Goal: Information Seeking & Learning: Learn about a topic

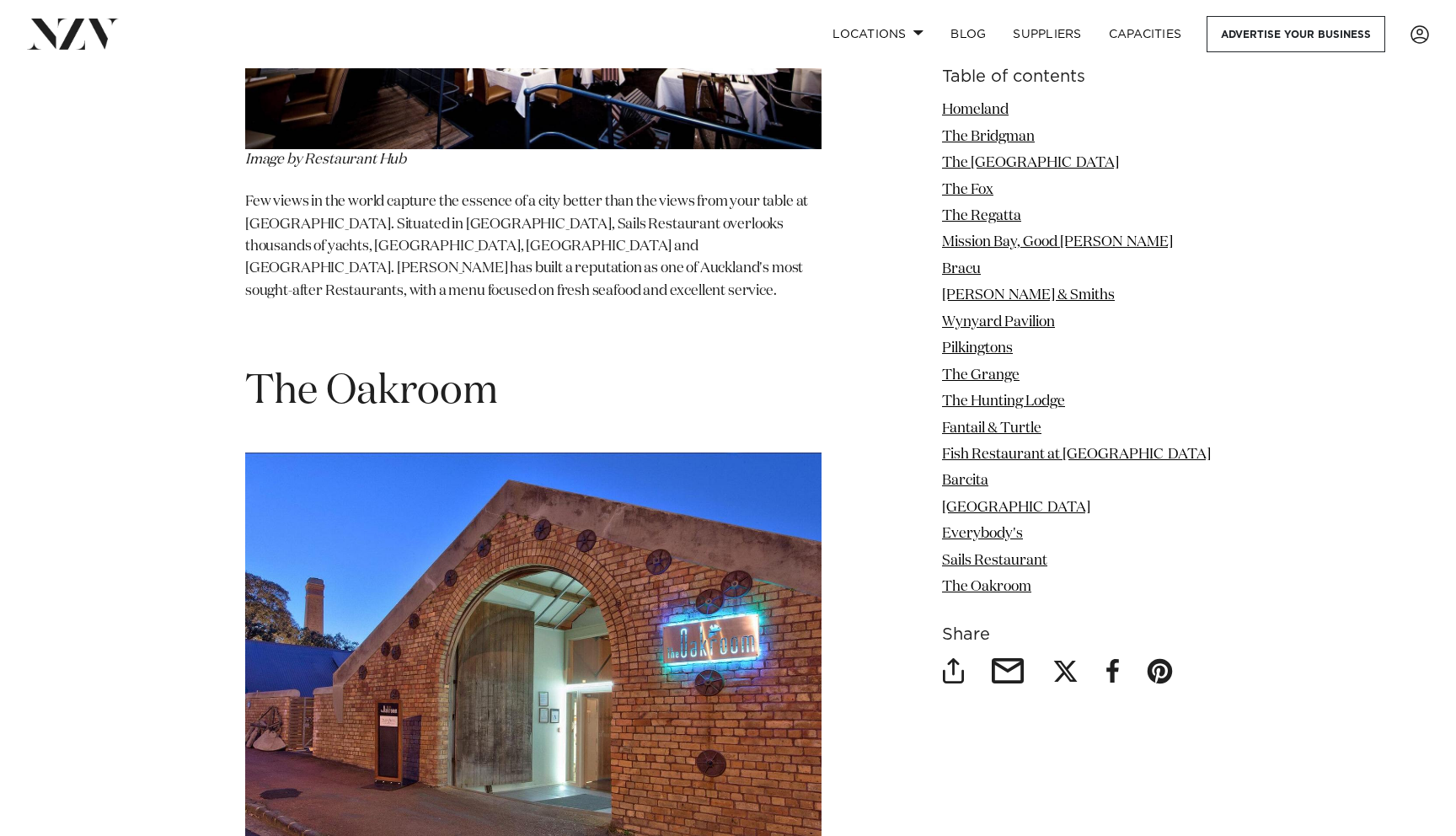
scroll to position [13438, 0]
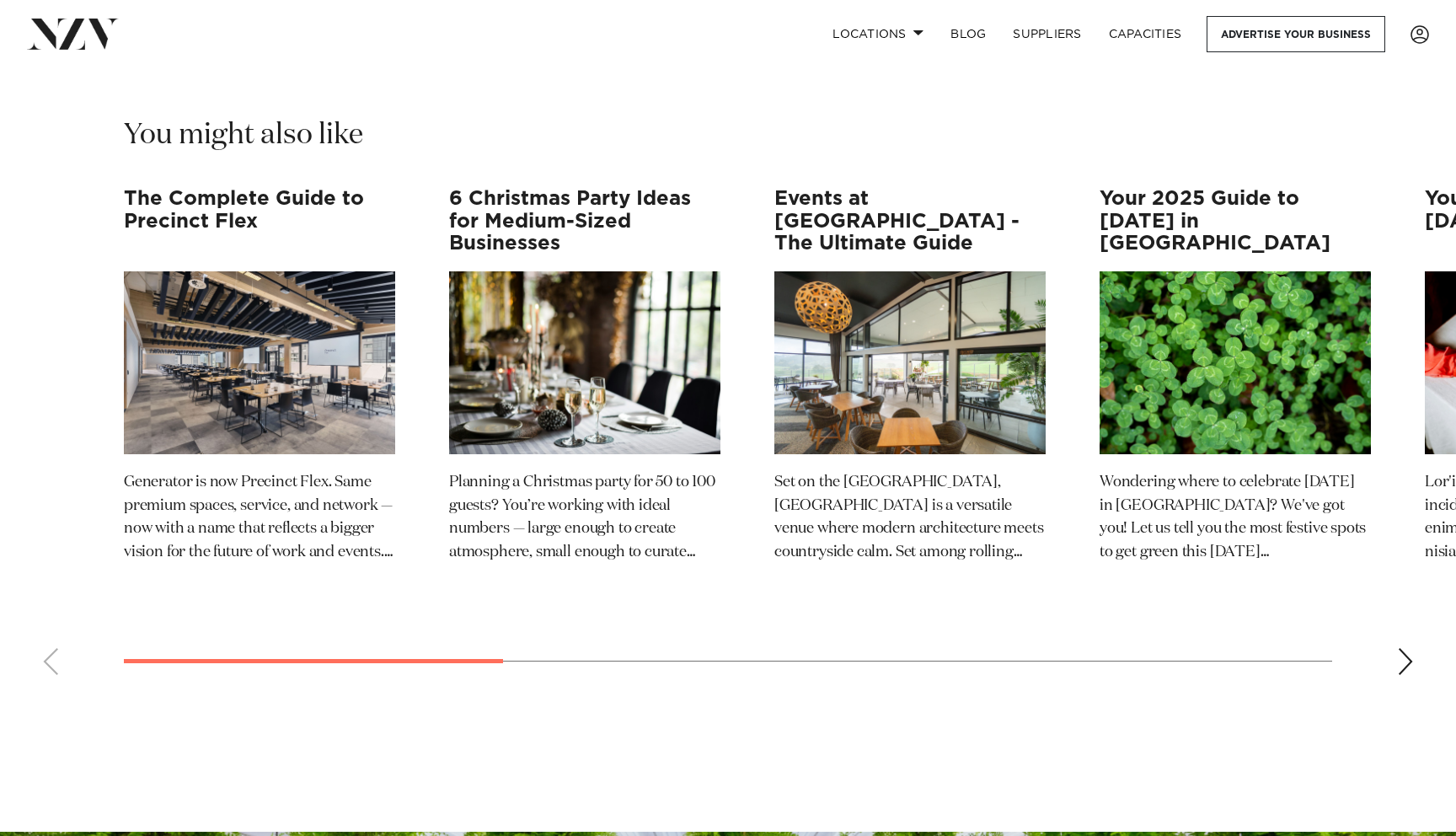
scroll to position [14578, 0]
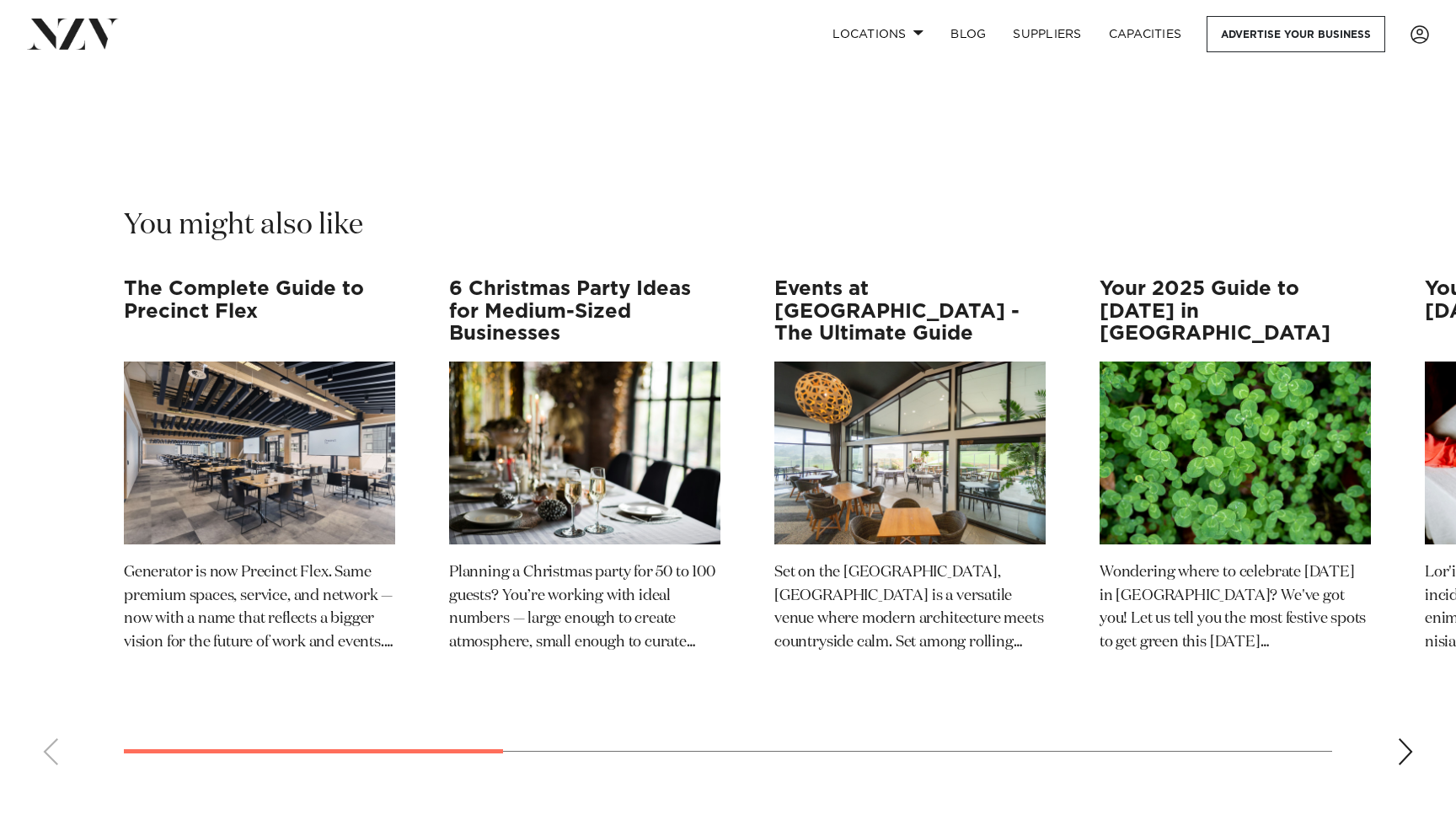
click at [563, 362] on img "2 / 12" at bounding box center [585, 453] width 272 height 183
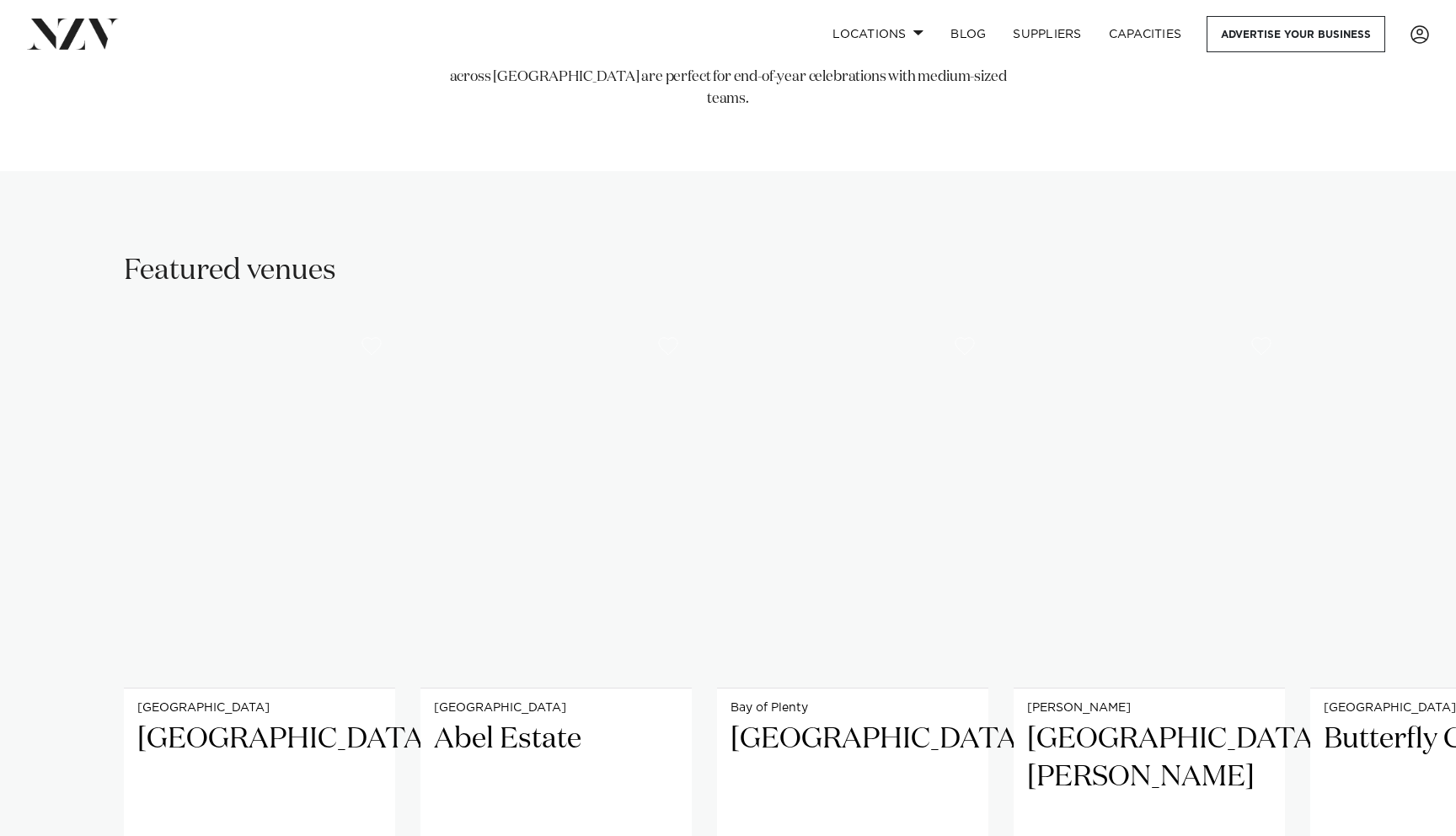
scroll to position [1065, 0]
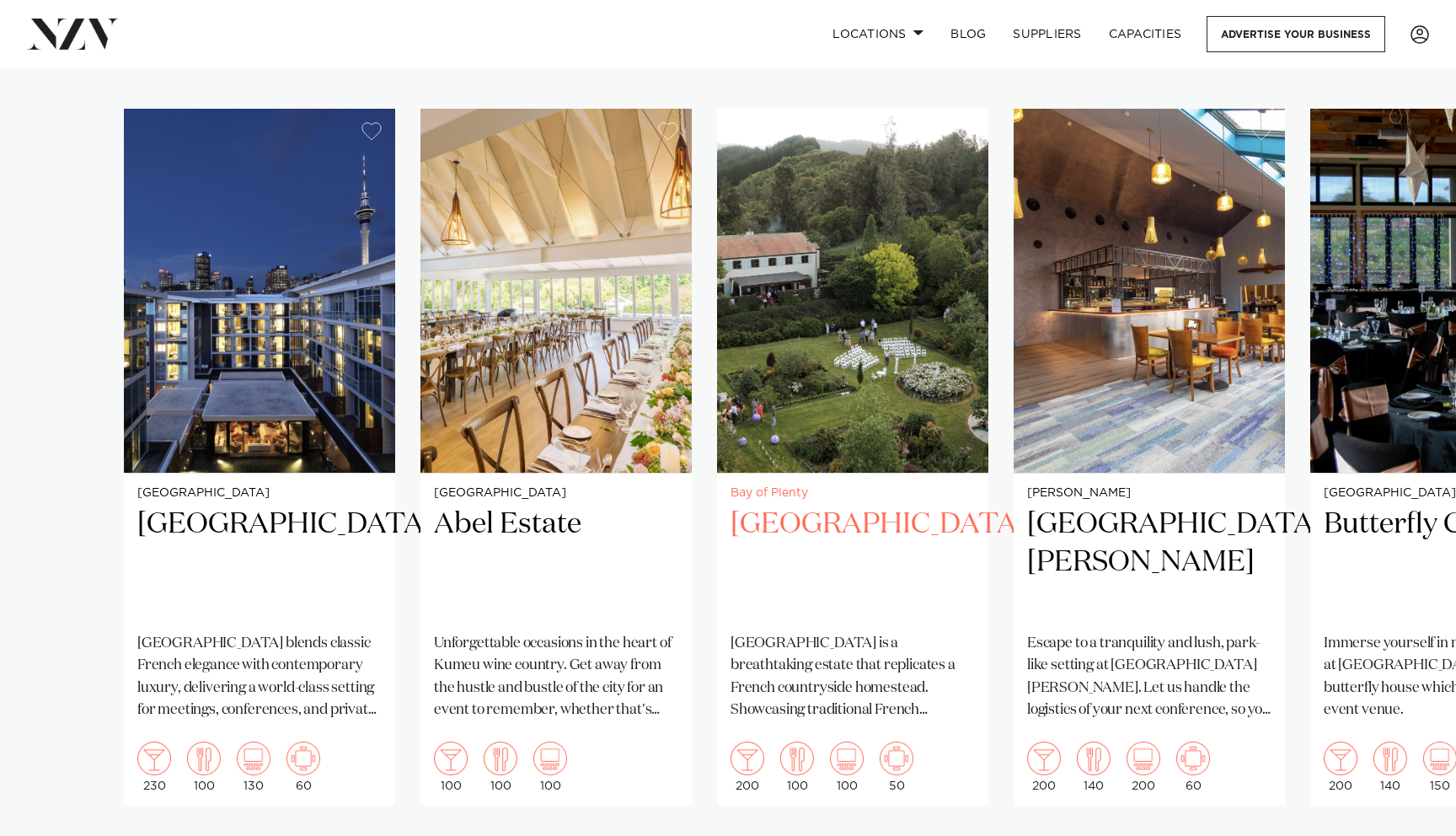
click at [924, 417] on img "3 / 15" at bounding box center [853, 290] width 272 height 364
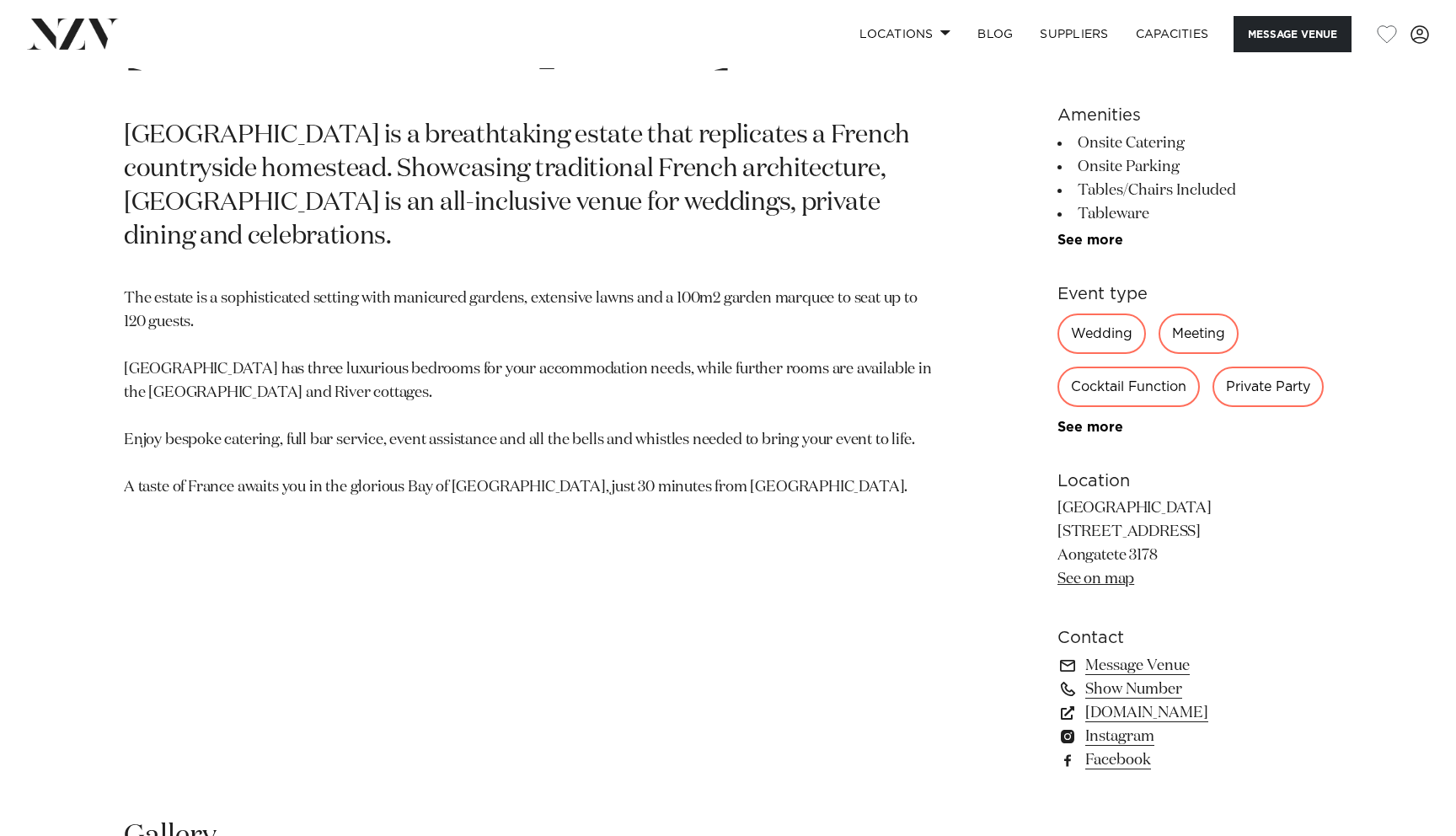
scroll to position [910, 0]
